Goal: Information Seeking & Learning: Learn about a topic

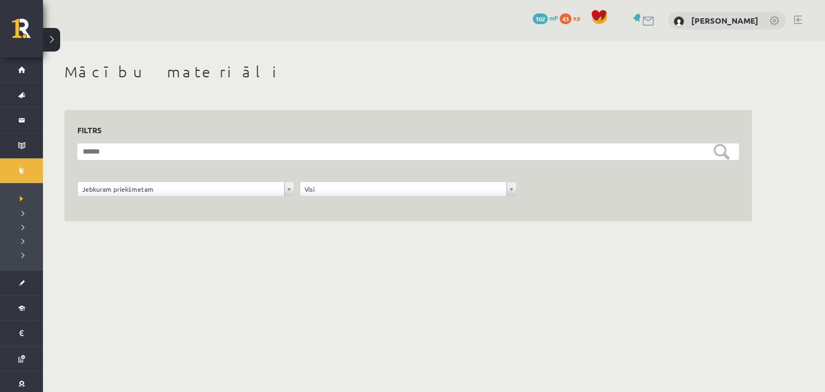
click at [61, 180] on div "**********" at bounding box center [408, 154] width 730 height 226
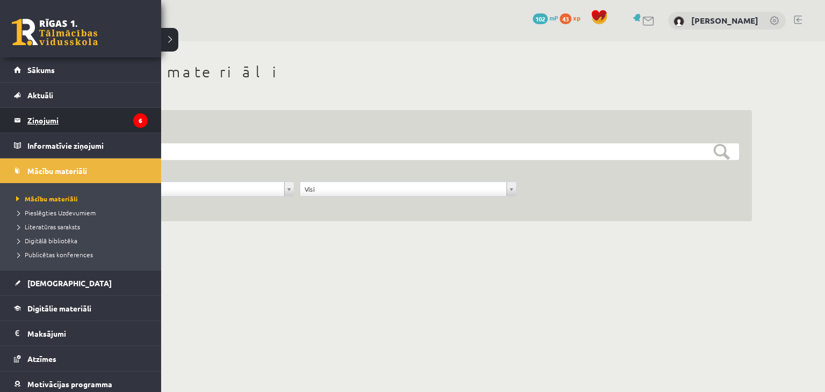
click at [52, 122] on legend "Ziņojumi 6" at bounding box center [87, 120] width 120 height 25
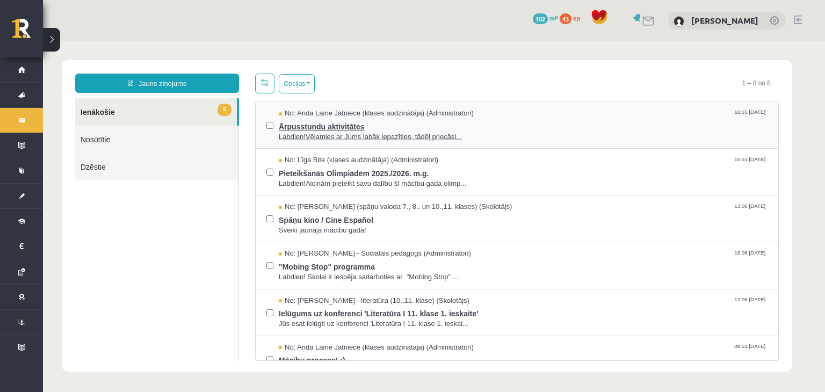
click at [348, 122] on span "Ārpusstundu aktivitātes" at bounding box center [523, 125] width 489 height 13
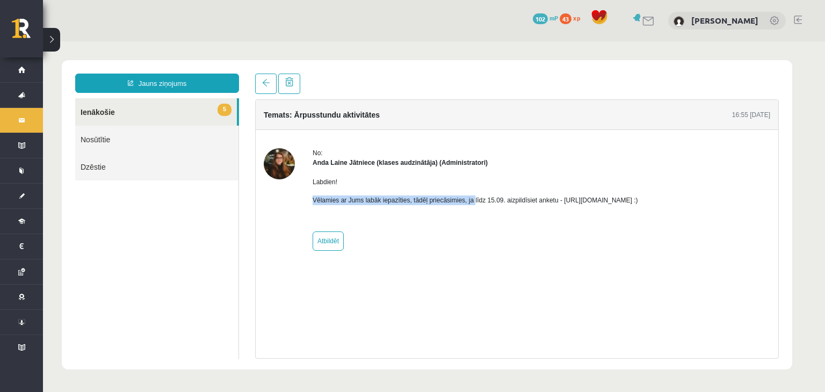
drag, startPoint x: 469, startPoint y: 198, endPoint x: 451, endPoint y: 176, distance: 28.2
click at [451, 176] on div "Labdien! Vēlamies ar Jums labāk iepazīties, tādēļ priecāsimies, ja līdz 15.09. …" at bounding box center [475, 196] width 325 height 56
drag, startPoint x: 556, startPoint y: 202, endPoint x: 672, endPoint y: 200, distance: 116.0
click at [638, 200] on p "Vēlamies ar Jums labāk iepazīties, tādēļ priecāsimies, ja līdz 15.09. aizpildīs…" at bounding box center [475, 200] width 325 height 10
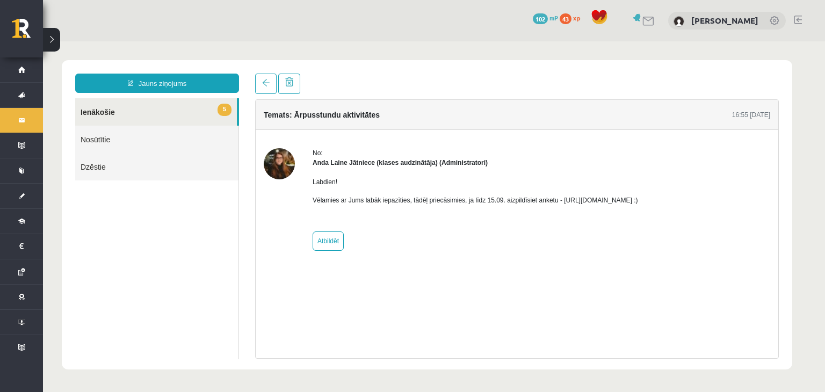
copy p "[URL][DOMAIN_NAME]"
click at [264, 89] on link at bounding box center [265, 84] width 21 height 20
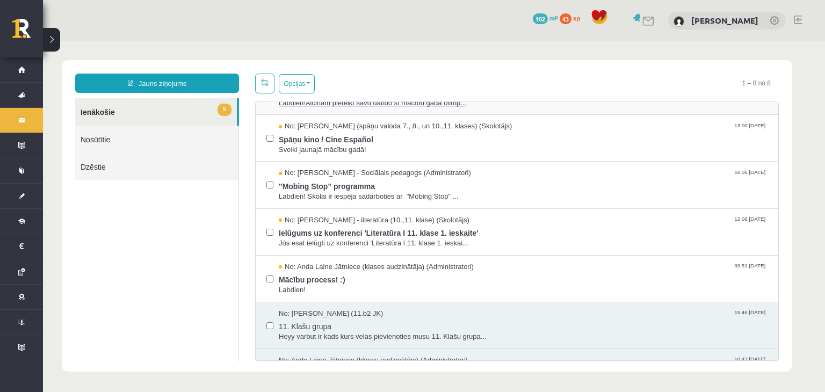
scroll to position [79, 0]
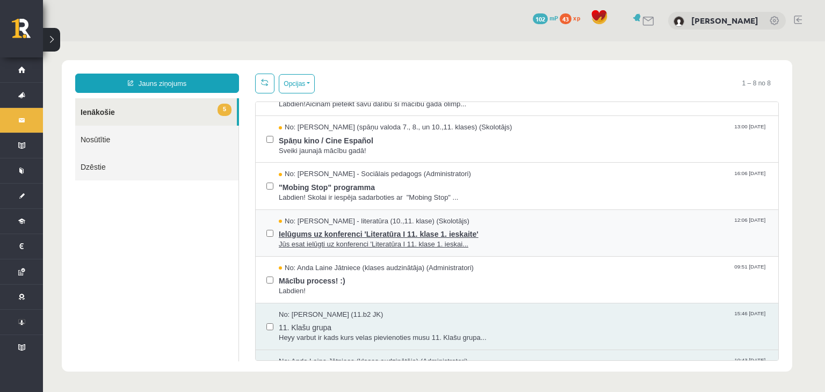
click at [366, 236] on span "Ielūgums uz konferenci 'Literatūra I 11. klase 1. ieskaite'" at bounding box center [523, 232] width 489 height 13
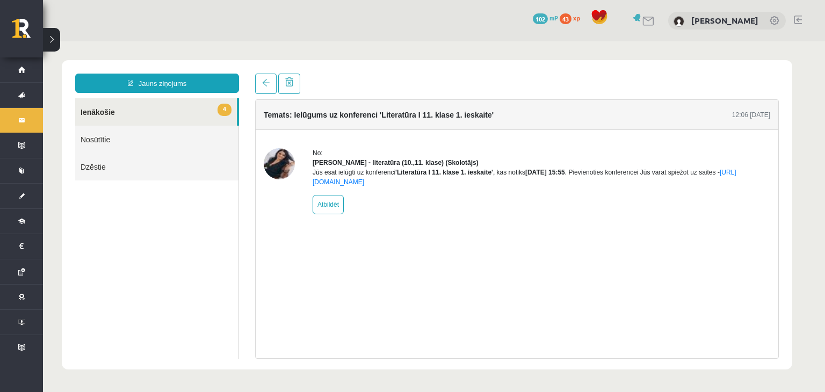
scroll to position [0, 0]
click at [270, 78] on link at bounding box center [265, 84] width 21 height 20
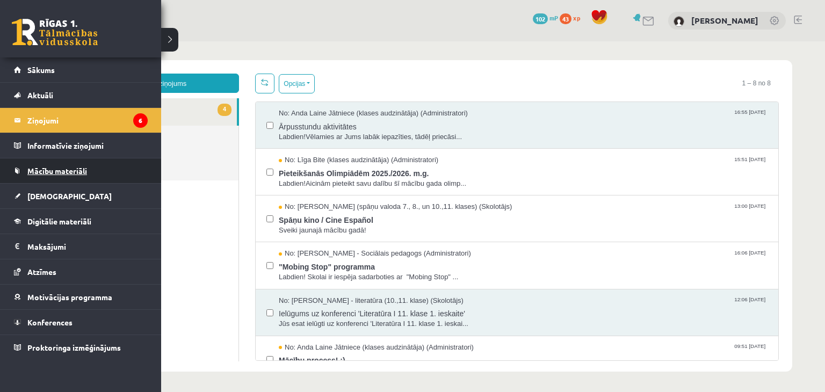
click at [42, 170] on span "Mācību materiāli" at bounding box center [57, 171] width 60 height 10
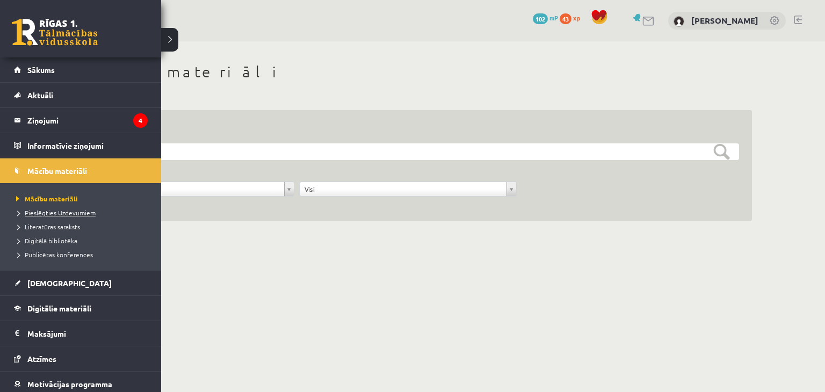
click at [68, 211] on span "Pieslēgties Uzdevumiem" at bounding box center [54, 212] width 82 height 9
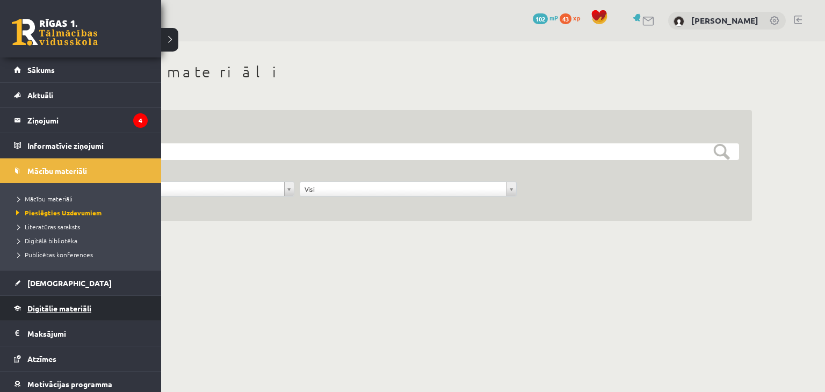
click at [53, 302] on link "Digitālie materiāli" at bounding box center [81, 308] width 134 height 25
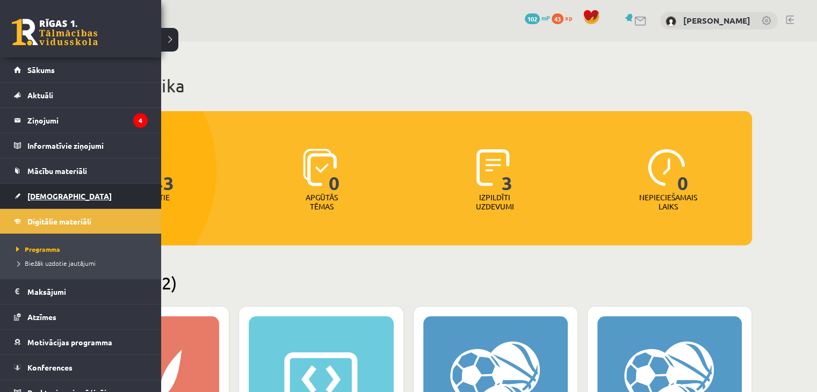
click at [51, 198] on span "[DEMOGRAPHIC_DATA]" at bounding box center [69, 196] width 84 height 10
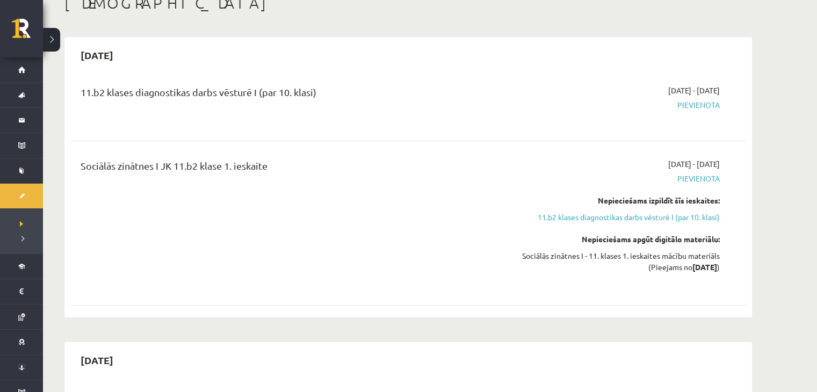
scroll to position [68, 0]
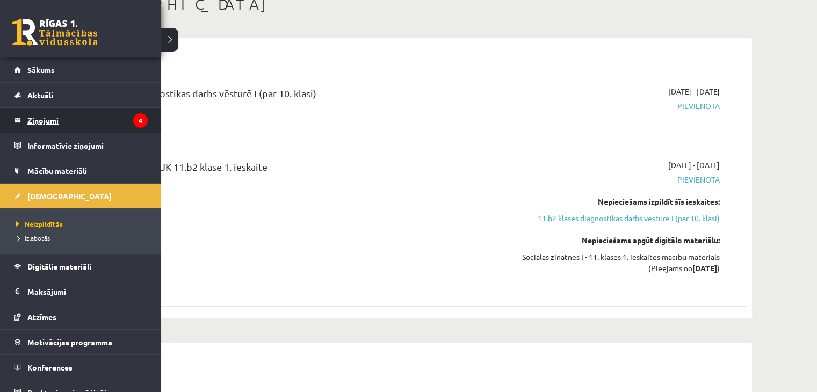
click at [39, 122] on legend "Ziņojumi 4" at bounding box center [87, 120] width 120 height 25
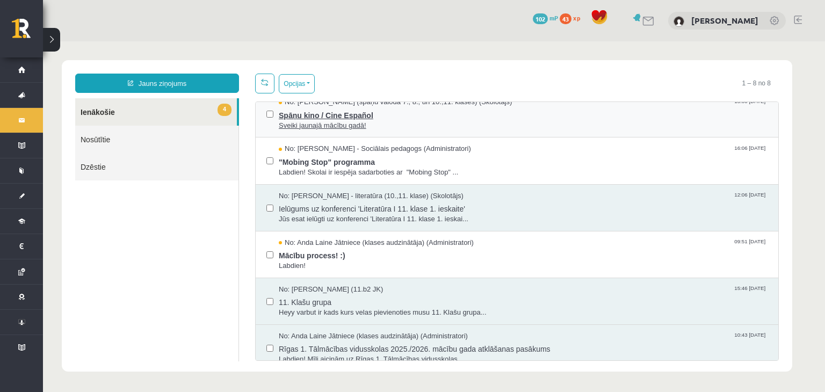
scroll to position [105, 0]
click at [396, 269] on span "Labdien!" at bounding box center [523, 265] width 489 height 10
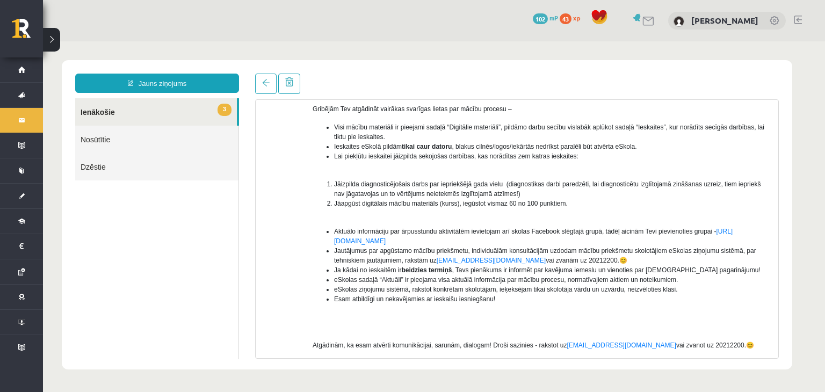
scroll to position [111, 0]
drag, startPoint x: 433, startPoint y: 185, endPoint x: 370, endPoint y: 183, distance: 63.4
click at [370, 183] on span "Jāizpilda diagnosticējošais darbs par iepriekšējā gada vielu (diagnostikas darb…" at bounding box center [547, 187] width 426 height 17
click at [447, 161] on ul "Visi mācību materiāli ir pieejami sadaļā “Digitālie materiāli”, pildāmo darbu s…" at bounding box center [542, 145] width 458 height 48
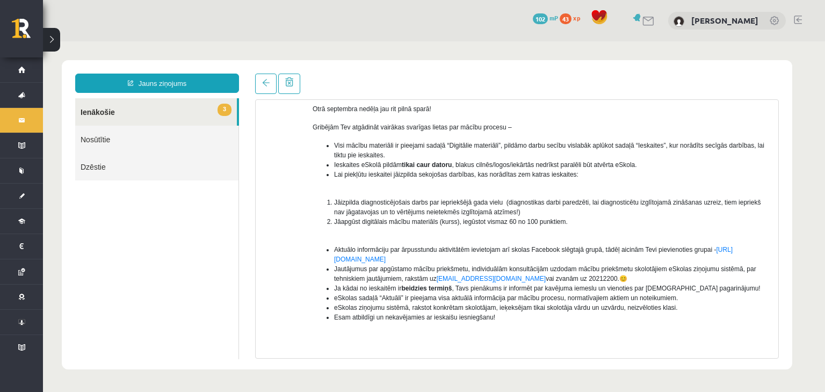
scroll to position [146, 0]
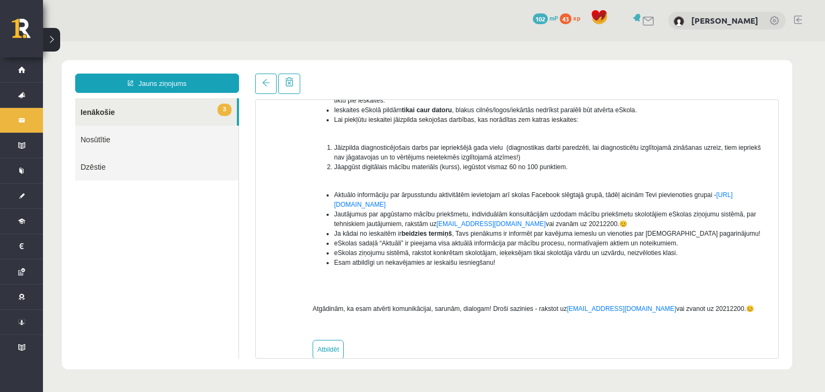
drag, startPoint x: 447, startPoint y: 161, endPoint x: 404, endPoint y: 154, distance: 43.1
click at [404, 154] on span "Jāizpilda diagnosticējošais darbs par iepriekšējā gada vielu (diagnostikas darb…" at bounding box center [547, 152] width 426 height 17
click at [451, 202] on link "https://www.facebook.com/groups/1713095892236563/" at bounding box center [533, 199] width 399 height 17
click at [273, 93] on link at bounding box center [265, 84] width 21 height 20
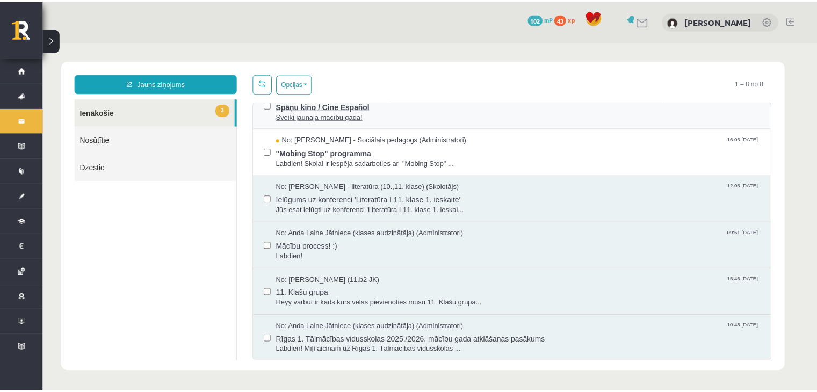
scroll to position [0, 0]
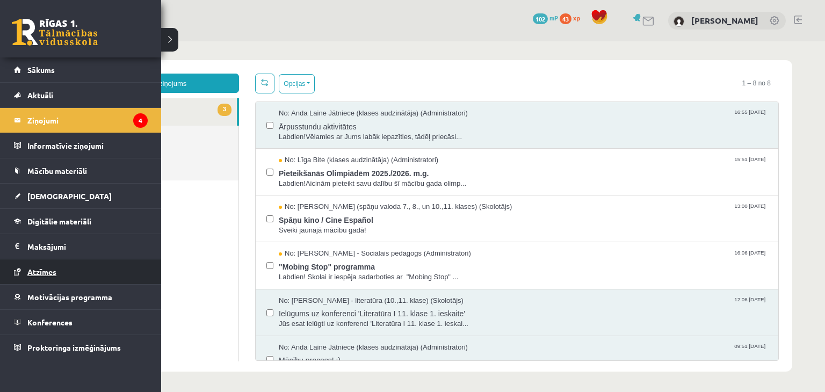
click at [46, 269] on span "Atzīmes" at bounding box center [41, 272] width 29 height 10
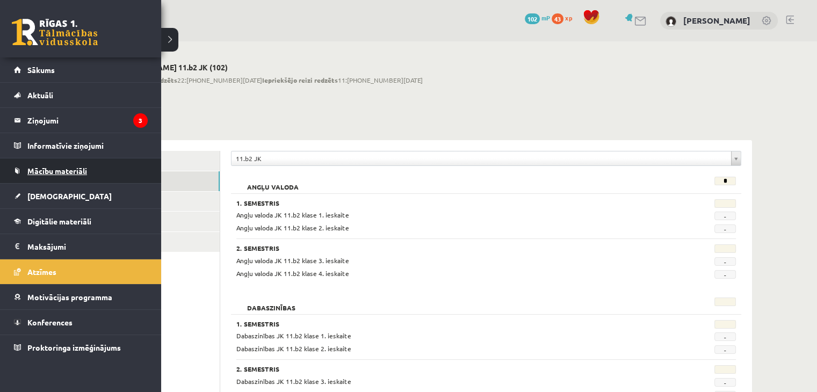
click at [50, 174] on span "Mācību materiāli" at bounding box center [57, 171] width 60 height 10
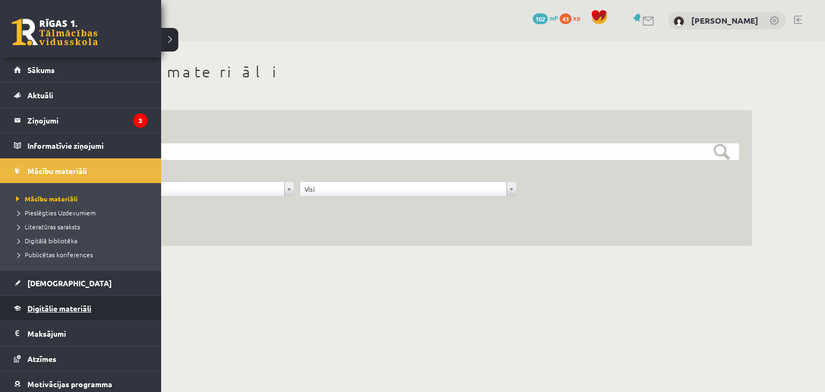
click at [58, 313] on link "Digitālie materiāli" at bounding box center [81, 308] width 134 height 25
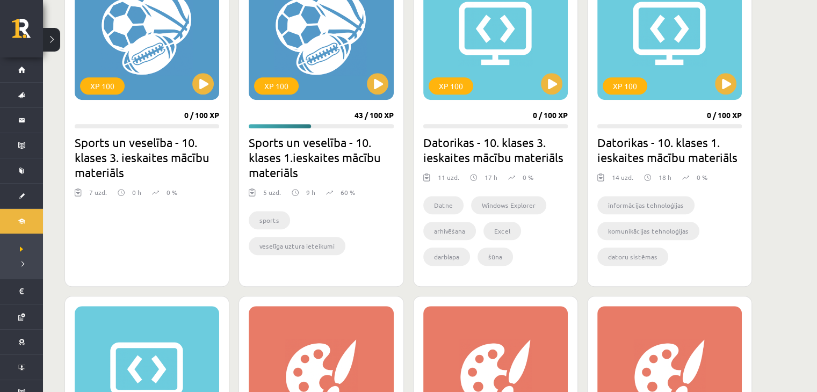
scroll to position [724, 0]
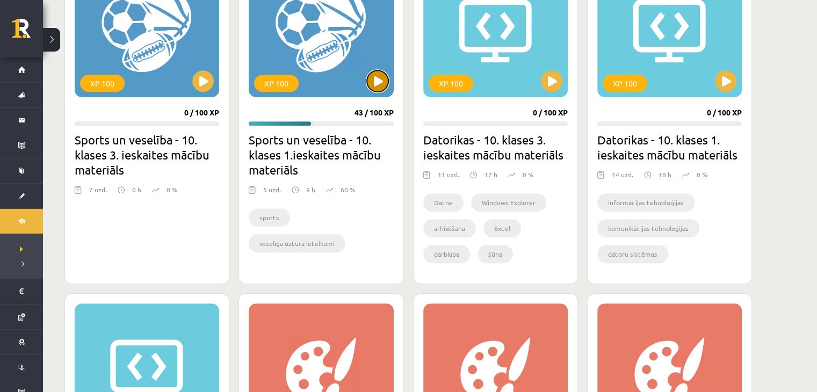
click at [372, 86] on button at bounding box center [377, 80] width 21 height 21
